Goal: Obtain resource: Download file/media

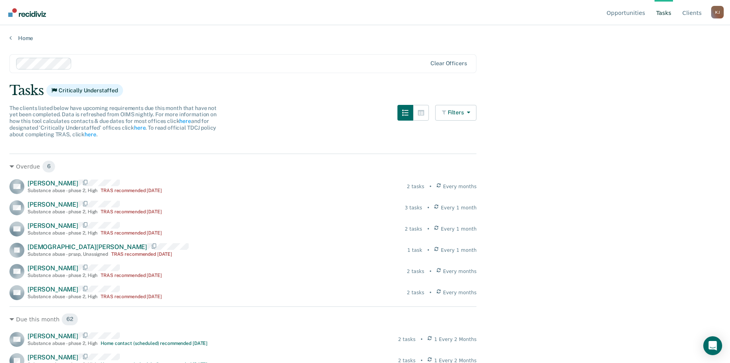
click at [666, 13] on link "Tasks" at bounding box center [664, 12] width 18 height 25
click at [663, 10] on link "Tasks" at bounding box center [664, 12] width 18 height 25
click at [697, 10] on link "Client s" at bounding box center [692, 12] width 22 height 25
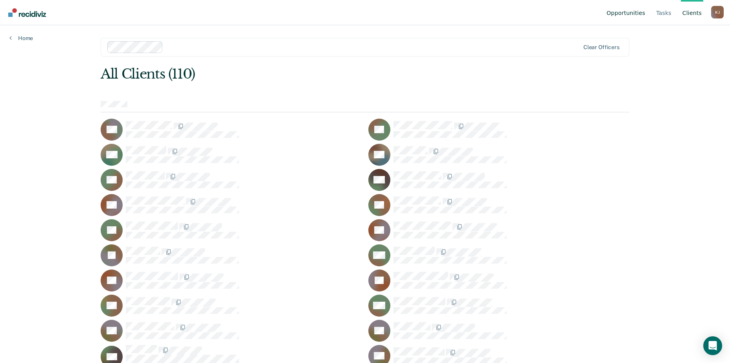
click at [633, 12] on link "Opportunities" at bounding box center [626, 12] width 42 height 25
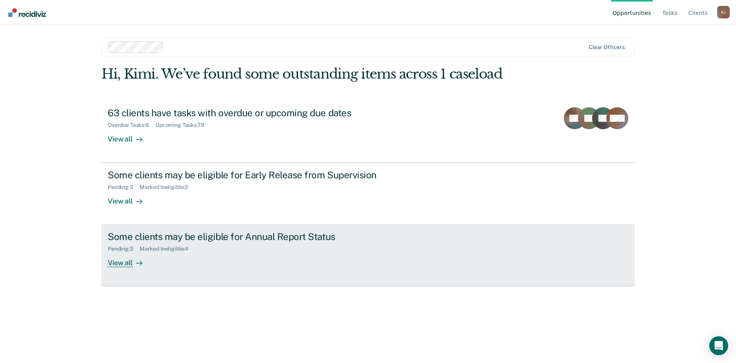
click at [120, 263] on div "View all" at bounding box center [130, 260] width 44 height 15
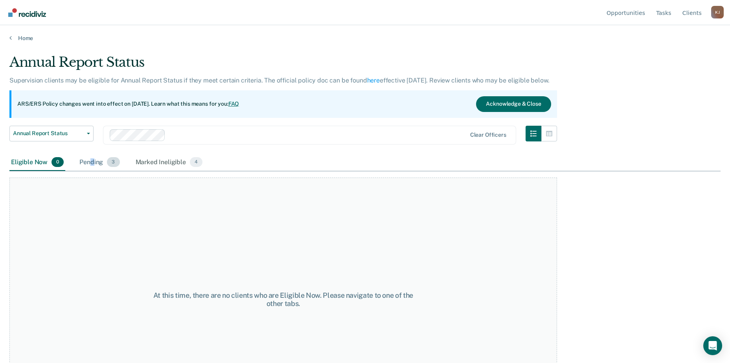
click at [92, 163] on div "Pending 3" at bounding box center [99, 162] width 43 height 17
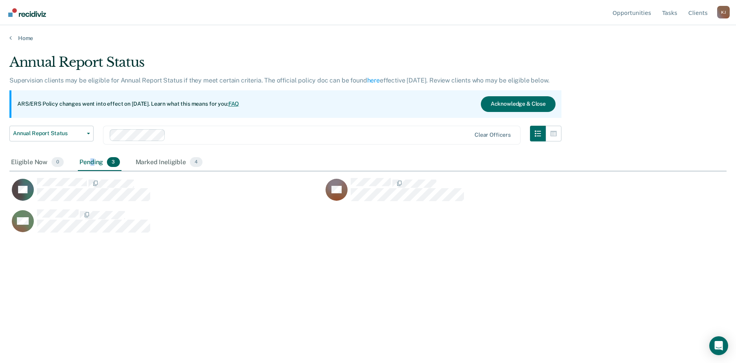
scroll to position [244, 712]
click at [153, 160] on div "Marked Ineligible 4" at bounding box center [169, 162] width 70 height 17
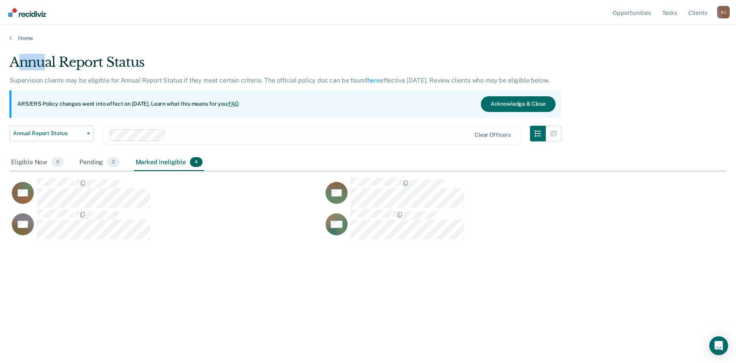
drag, startPoint x: 35, startPoint y: 45, endPoint x: 23, endPoint y: 47, distance: 12.4
click at [23, 47] on main "Annual Report Status Supervision clients may be eligible for Annual Report Stat…" at bounding box center [368, 201] width 736 height 319
drag, startPoint x: 23, startPoint y: 47, endPoint x: 13, endPoint y: 39, distance: 12.3
click at [13, 39] on link "Home" at bounding box center [367, 38] width 717 height 7
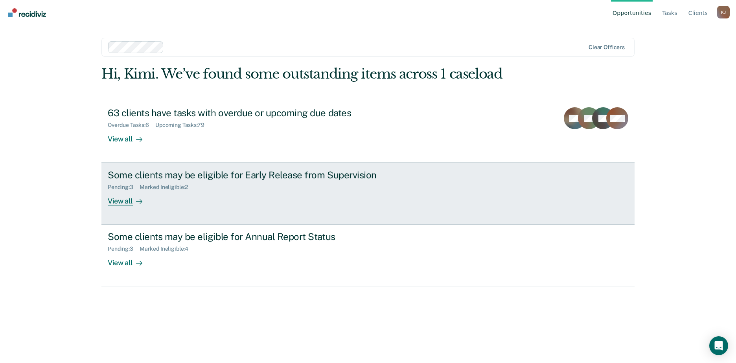
click at [120, 203] on div "View all" at bounding box center [130, 198] width 44 height 15
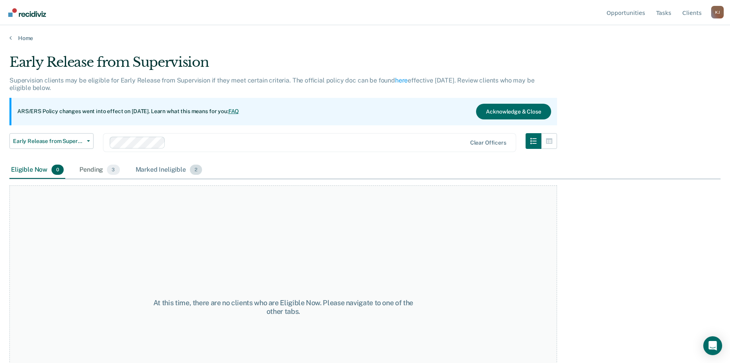
click at [164, 169] on div "Marked Ineligible 2" at bounding box center [169, 170] width 70 height 17
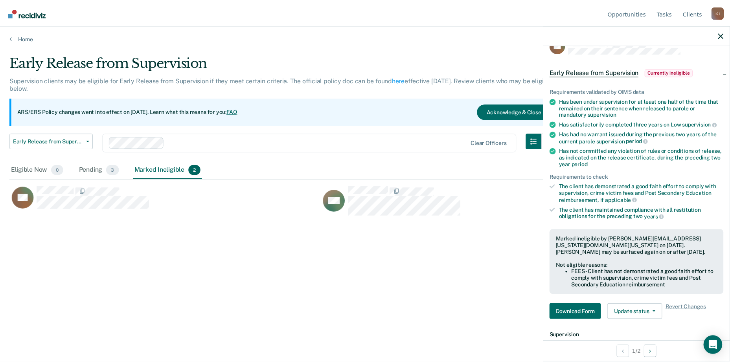
scroll to position [3, 0]
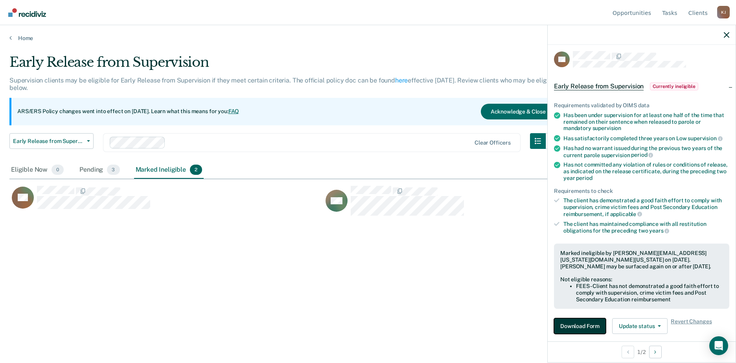
click at [573, 324] on button "Download Form" at bounding box center [580, 327] width 52 height 16
